Goal: Information Seeking & Learning: Understand process/instructions

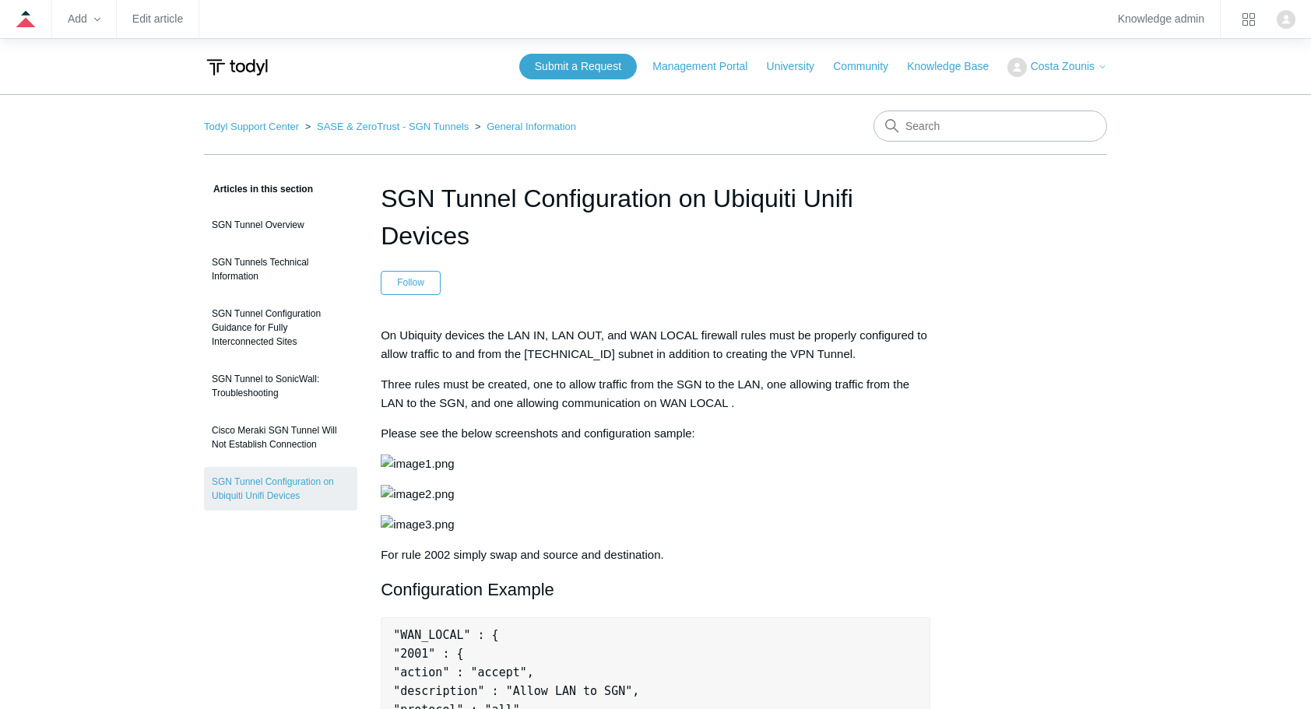
click at [507, 348] on span "On Ubiquity devices the LAN IN, LAN OUT, and WAN LOCAL firewall rules must be p…" at bounding box center [654, 344] width 546 height 32
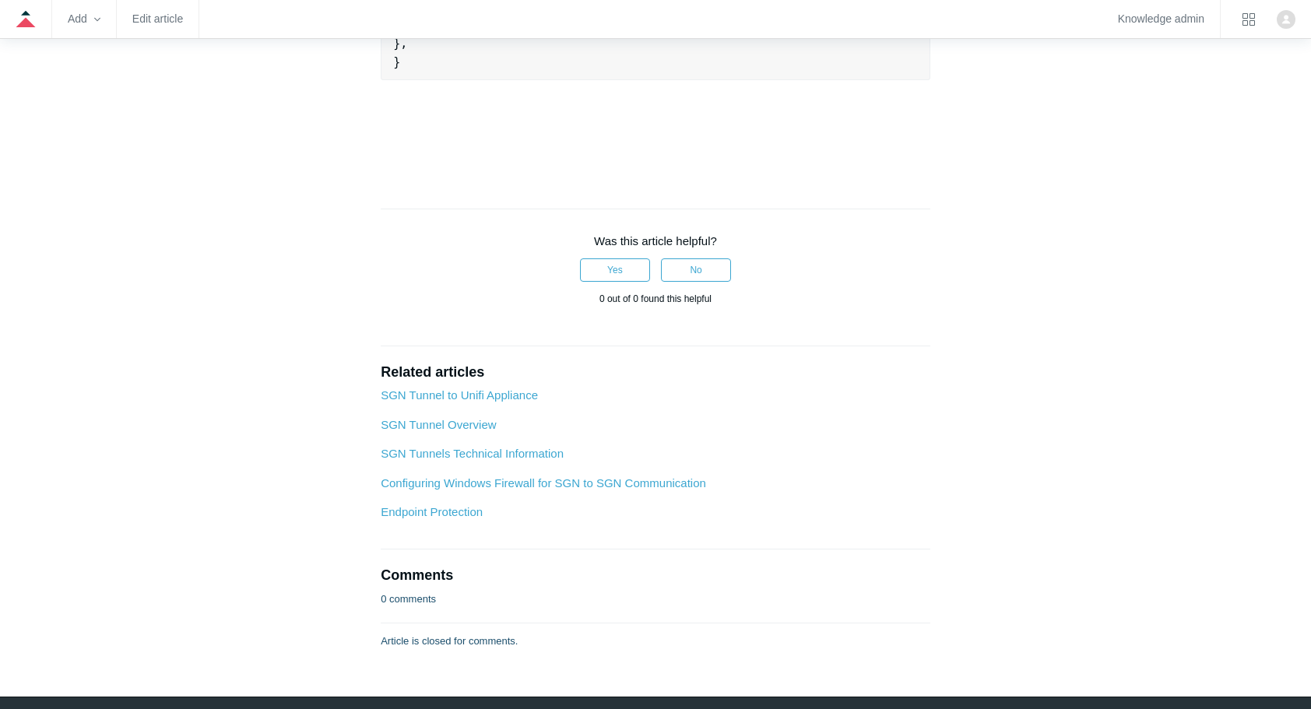
scroll to position [1308, 0]
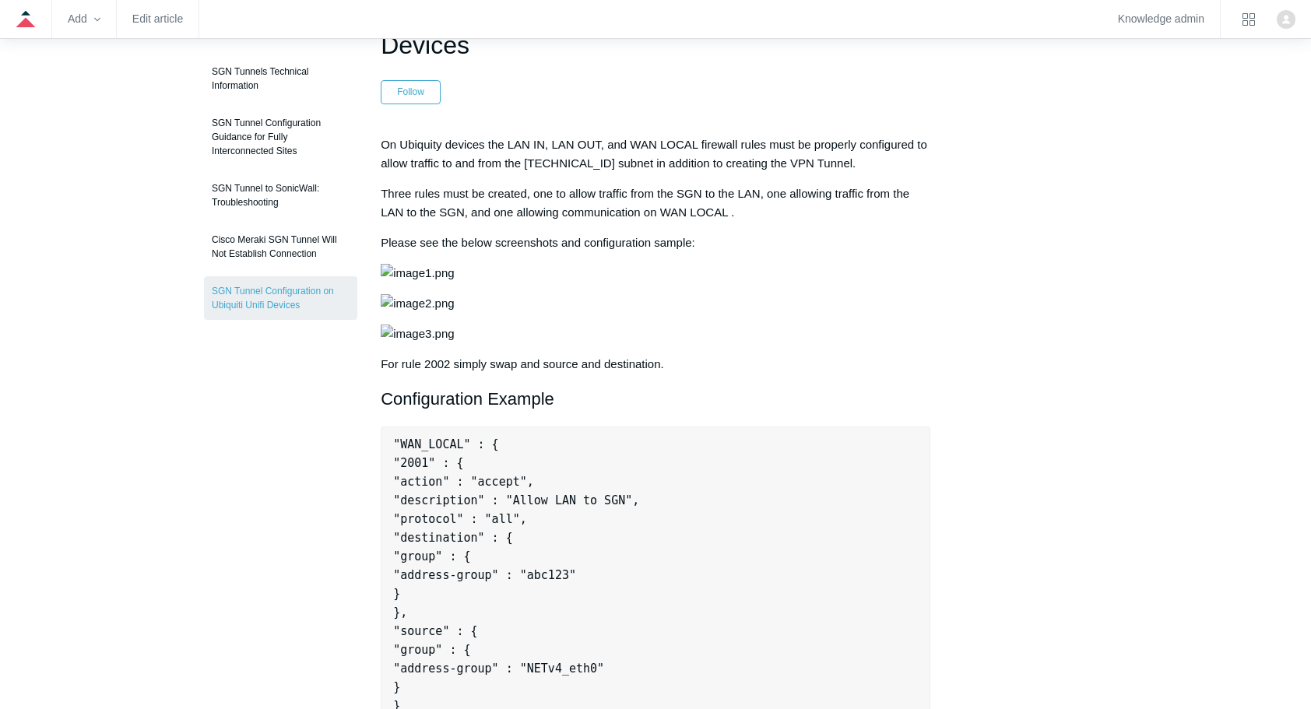
scroll to position [187, 0]
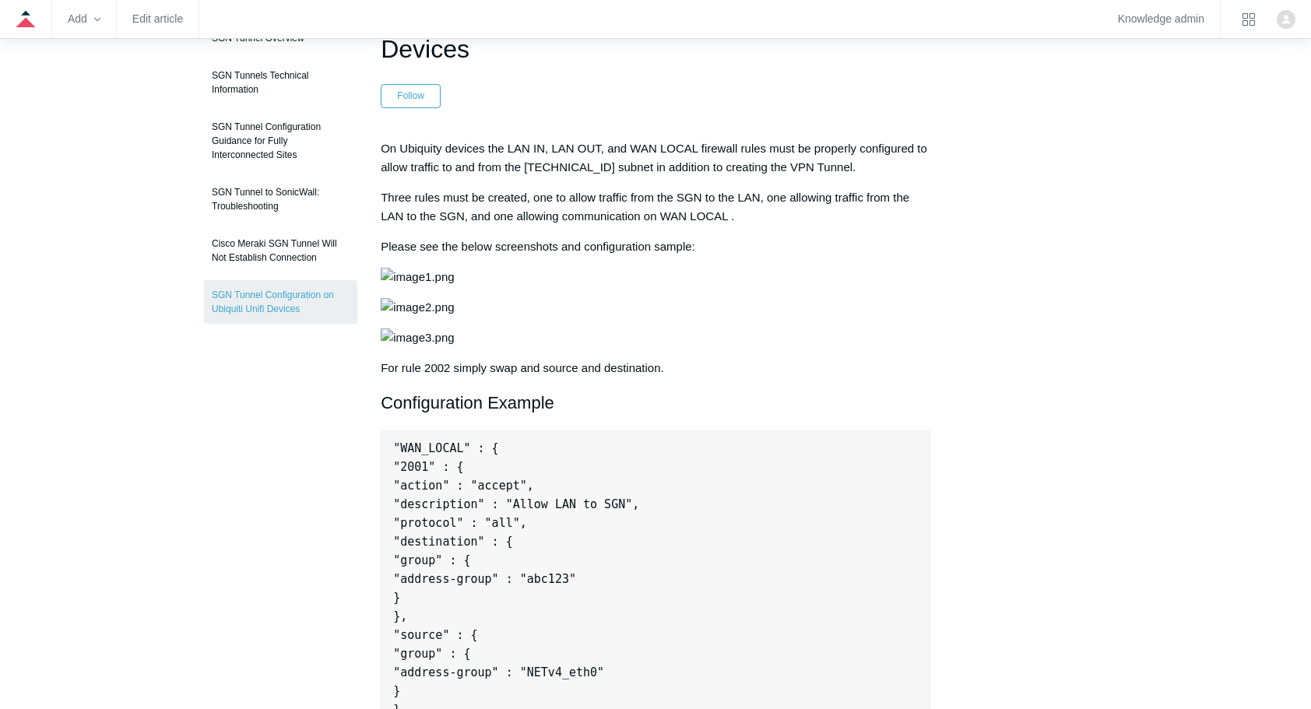
click at [822, 317] on p at bounding box center [656, 307] width 550 height 19
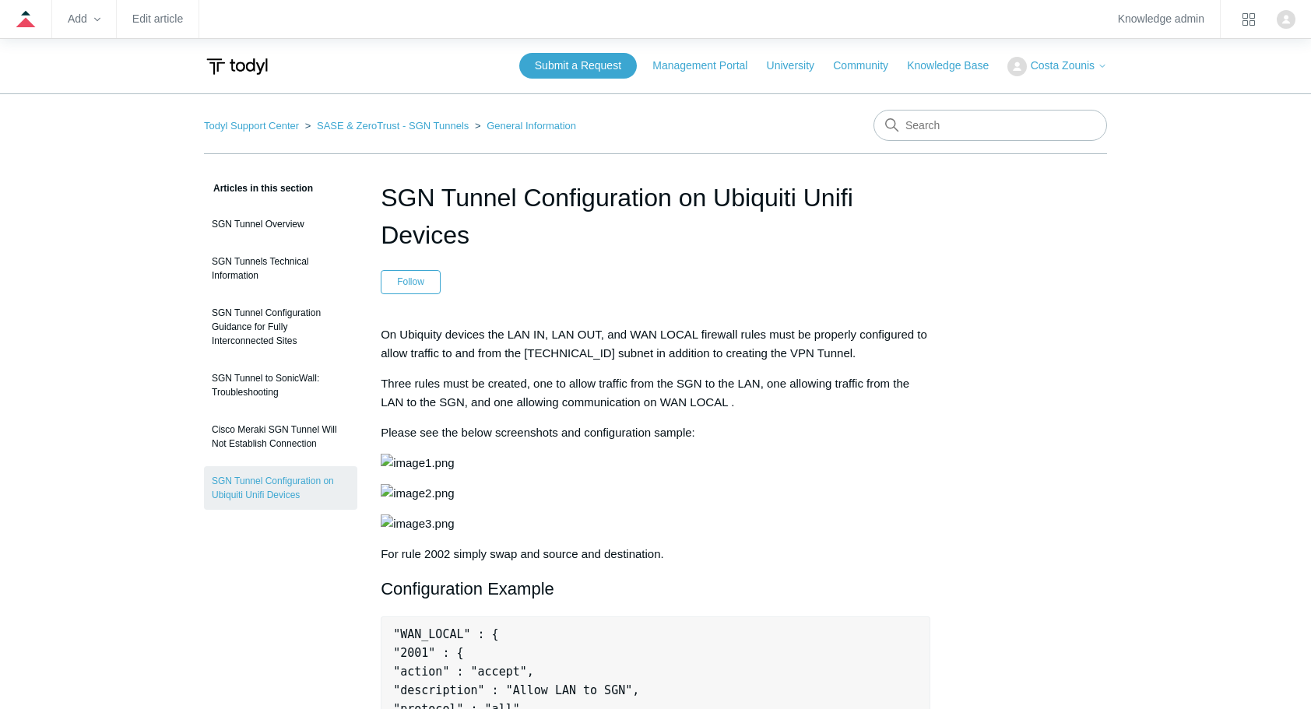
scroll to position [0, 0]
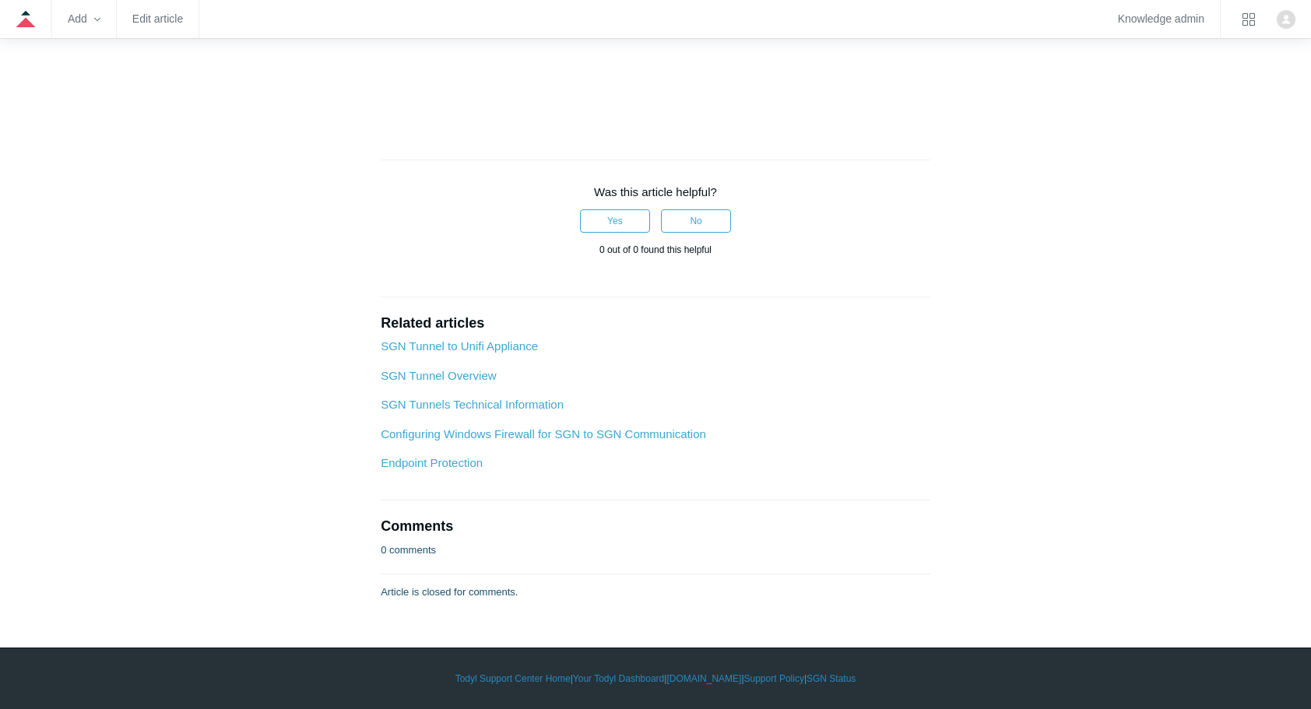
scroll to position [1526, 0]
drag, startPoint x: 567, startPoint y: 349, endPoint x: 671, endPoint y: 355, distance: 104.5
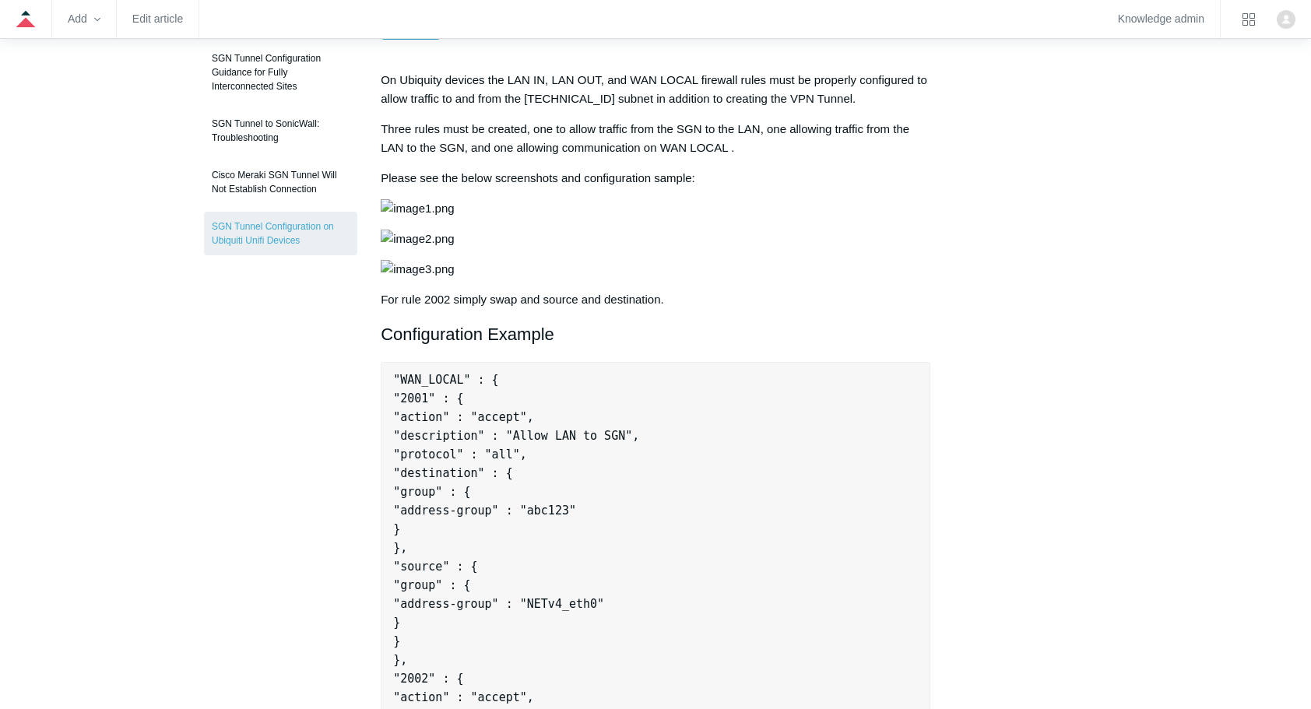
scroll to position [249, 0]
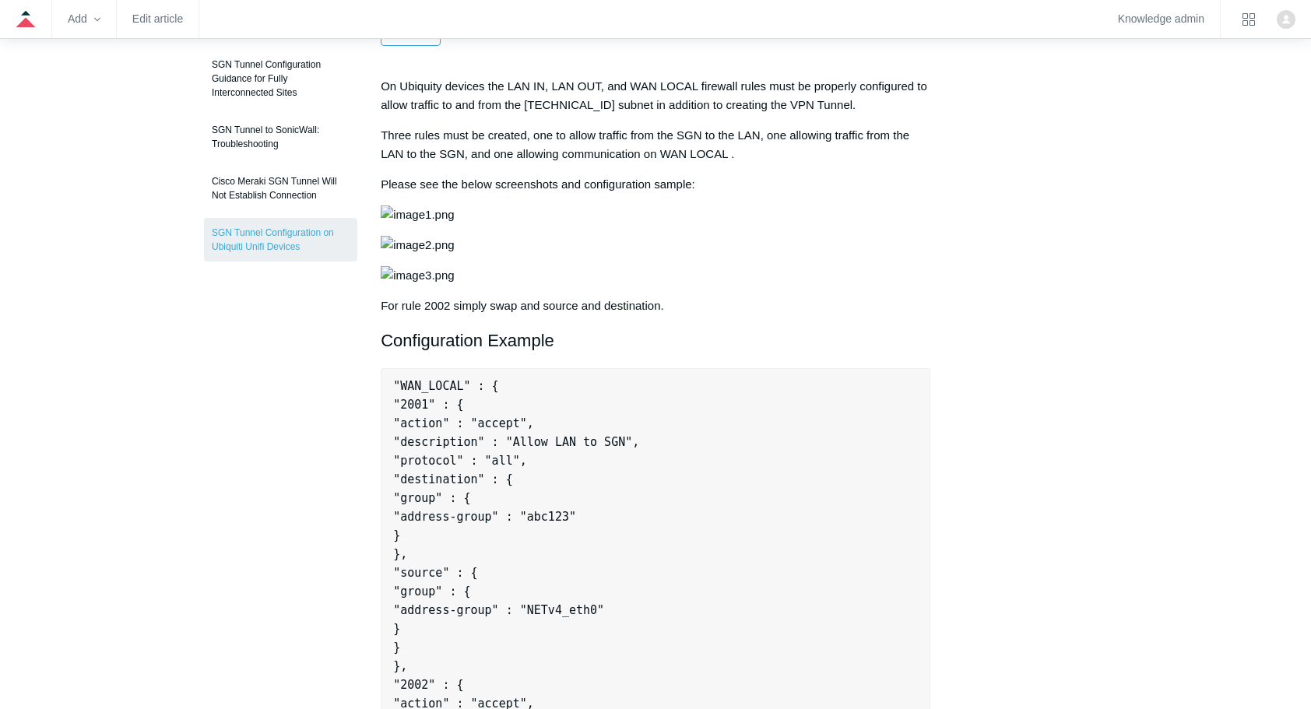
click at [755, 255] on p at bounding box center [656, 245] width 550 height 19
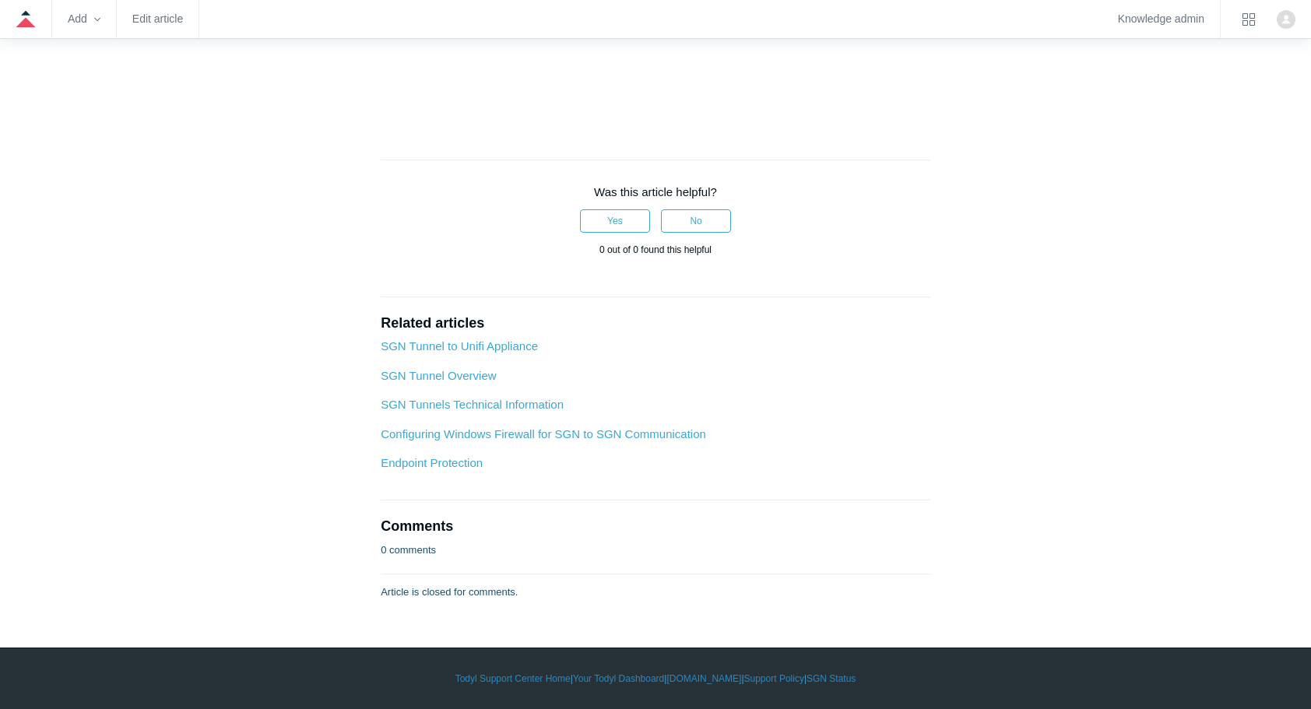
scroll to position [1868, 0]
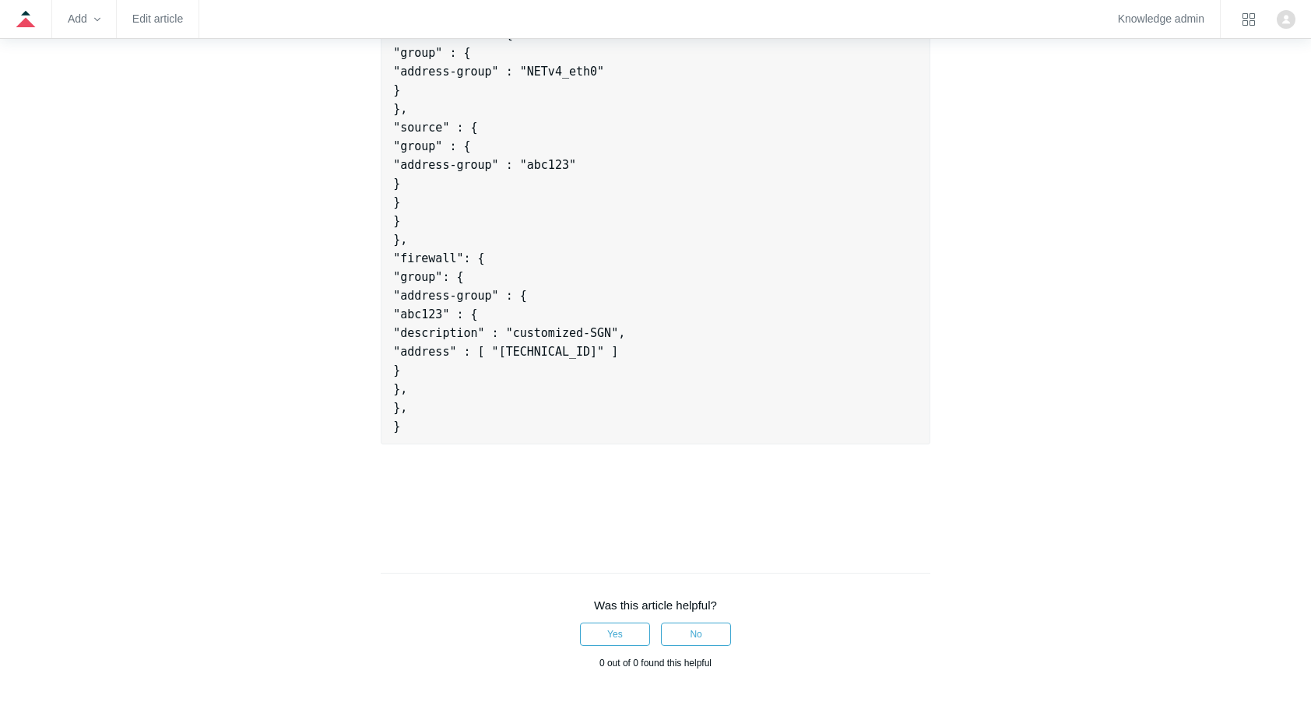
scroll to position [965, 0]
